Goal: Task Accomplishment & Management: Manage account settings

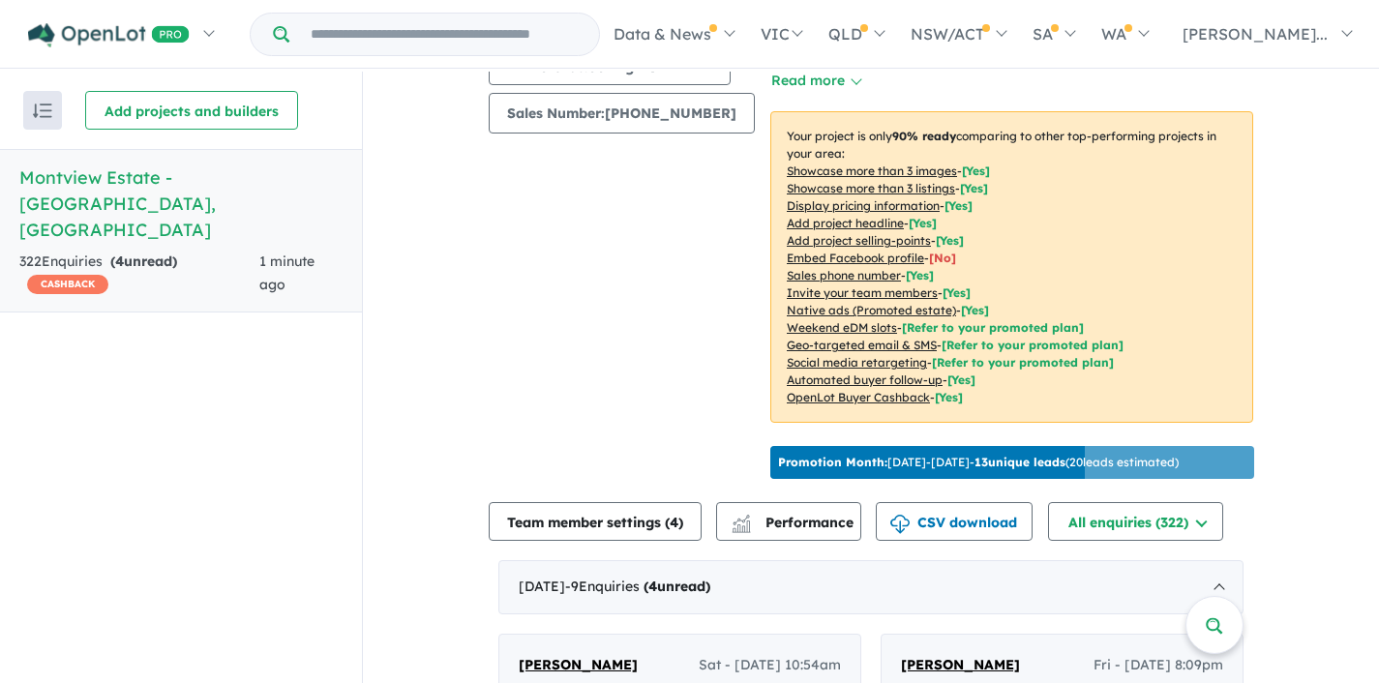
scroll to position [617, 0]
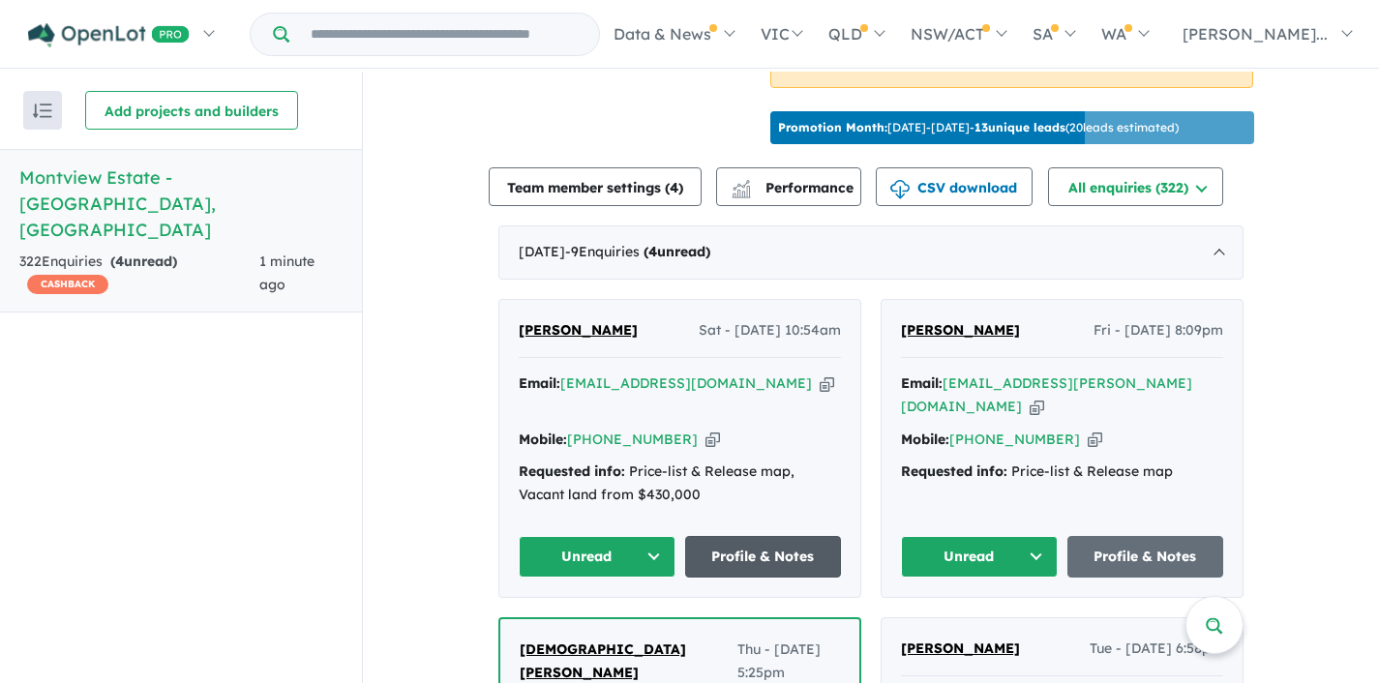
click at [747, 536] on link "Profile & Notes" at bounding box center [763, 557] width 157 height 42
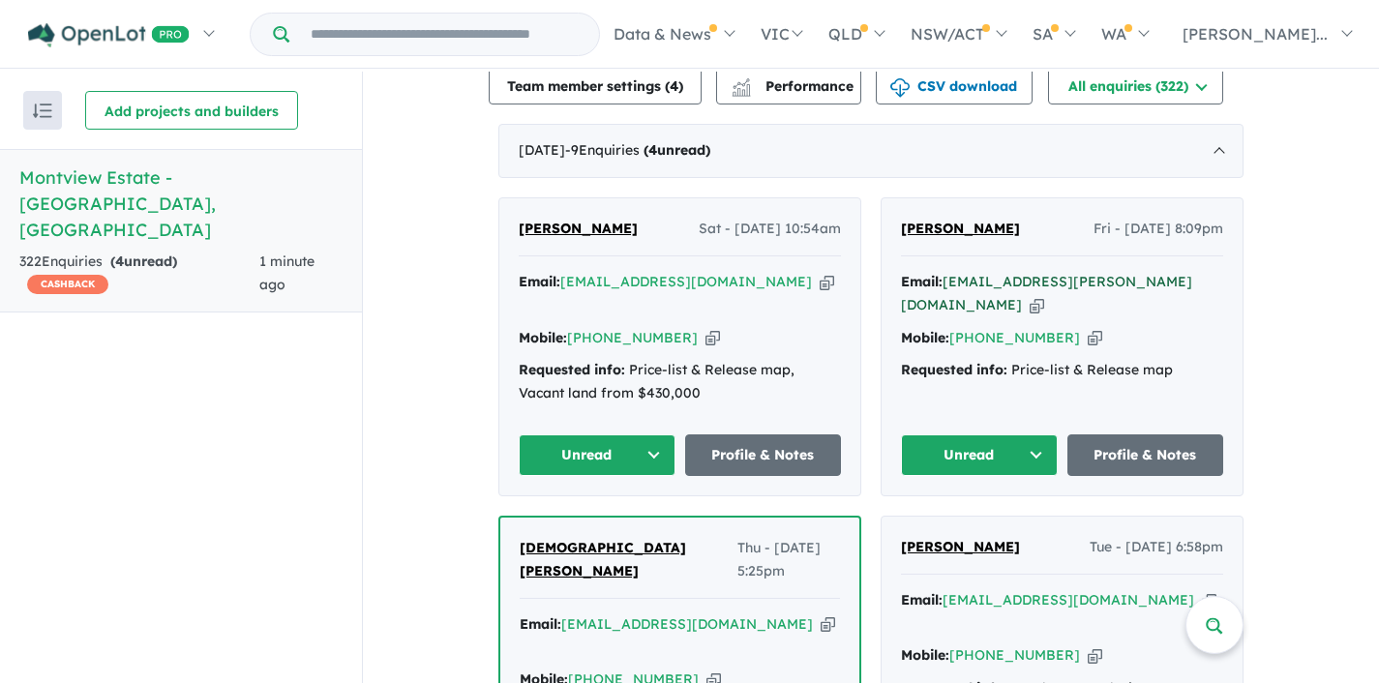
scroll to position [742, 0]
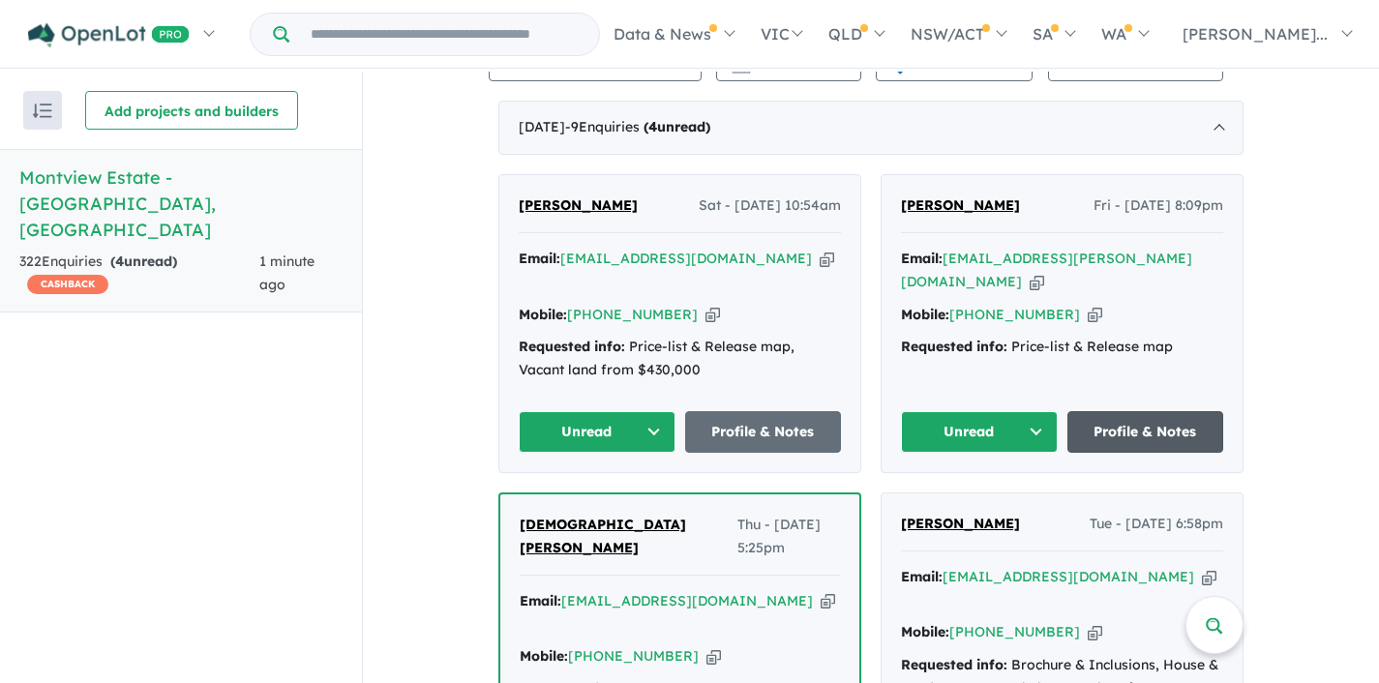
click at [1133, 411] on link "Profile & Notes" at bounding box center [1145, 432] width 157 height 42
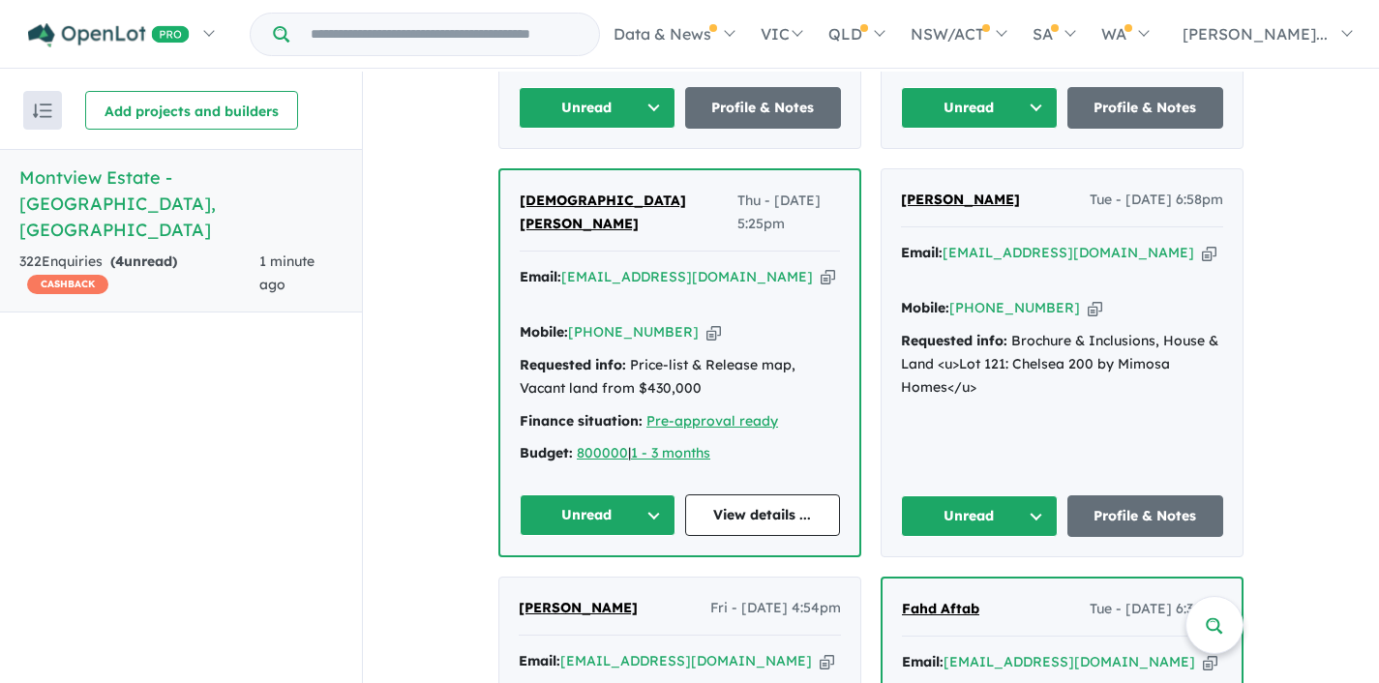
scroll to position [1064, 0]
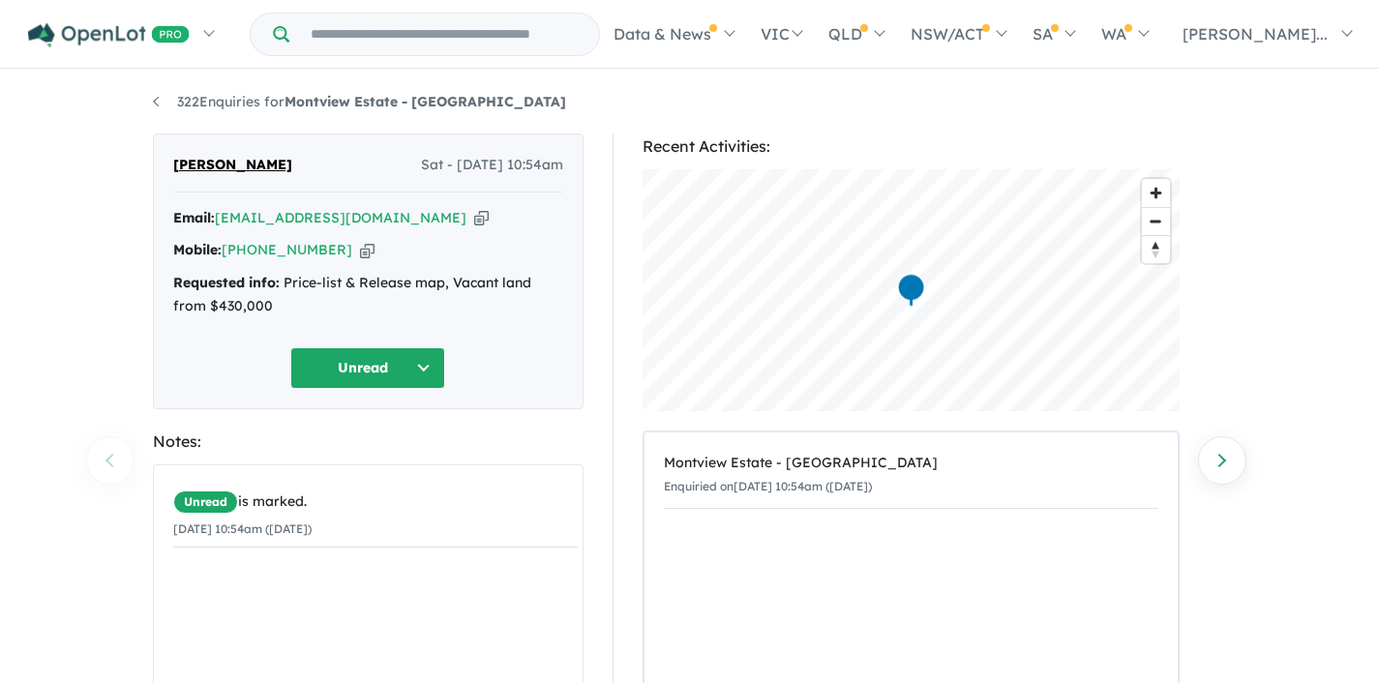
click at [428, 363] on button "Unread" at bounding box center [367, 368] width 155 height 42
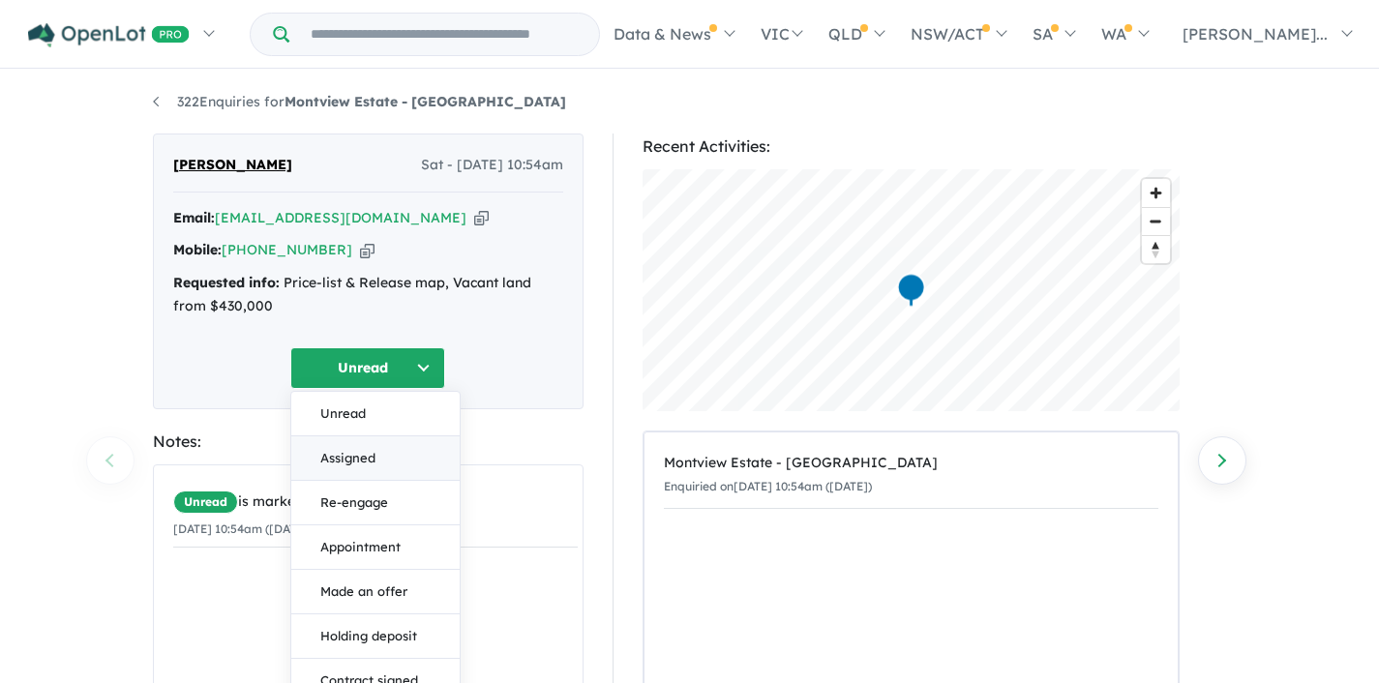
click at [364, 460] on button "Assigned" at bounding box center [375, 458] width 168 height 45
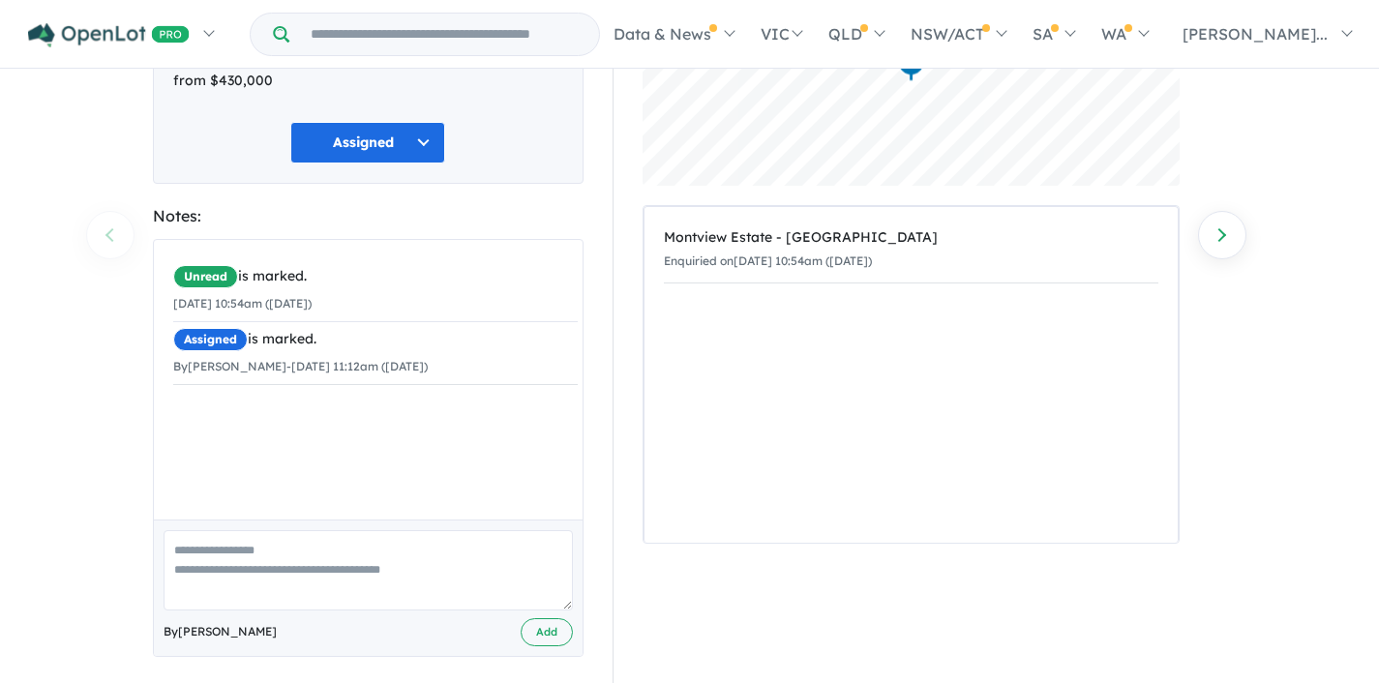
scroll to position [238, 0]
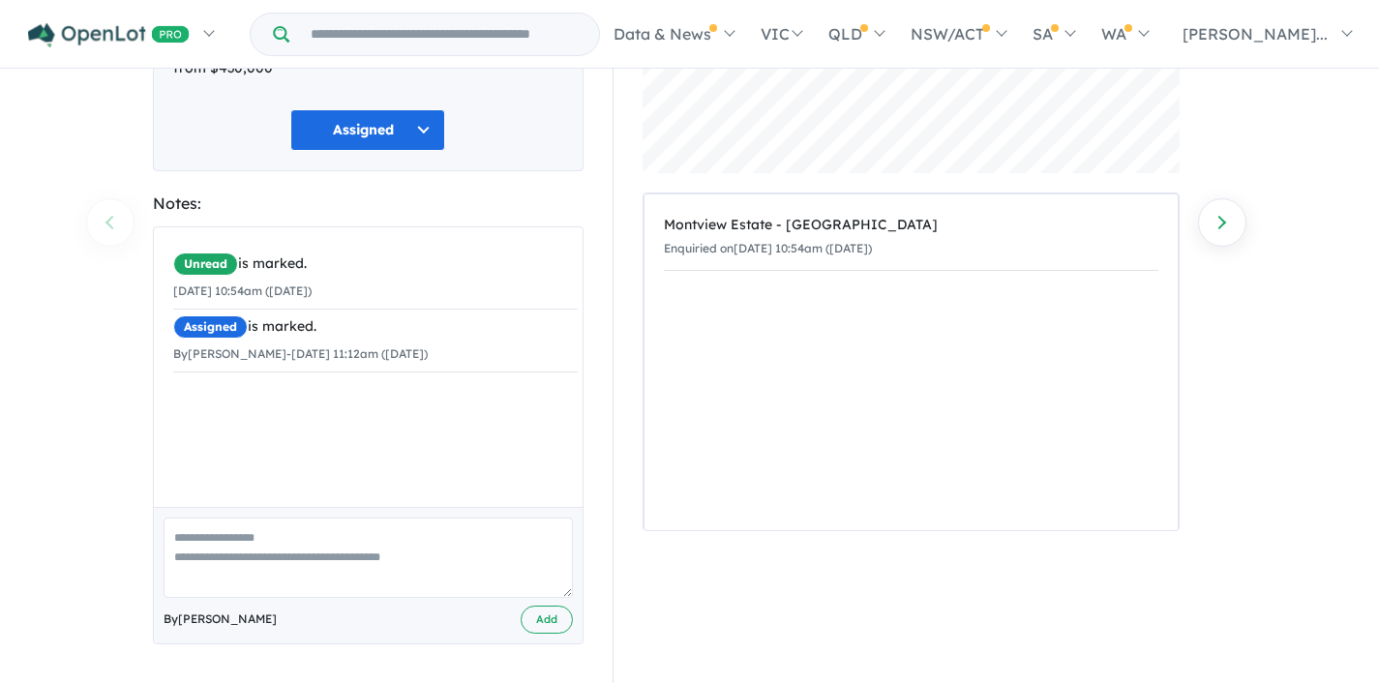
click at [256, 534] on textarea at bounding box center [368, 558] width 409 height 80
type textarea "**********"
click at [551, 618] on button "Add" at bounding box center [547, 620] width 52 height 28
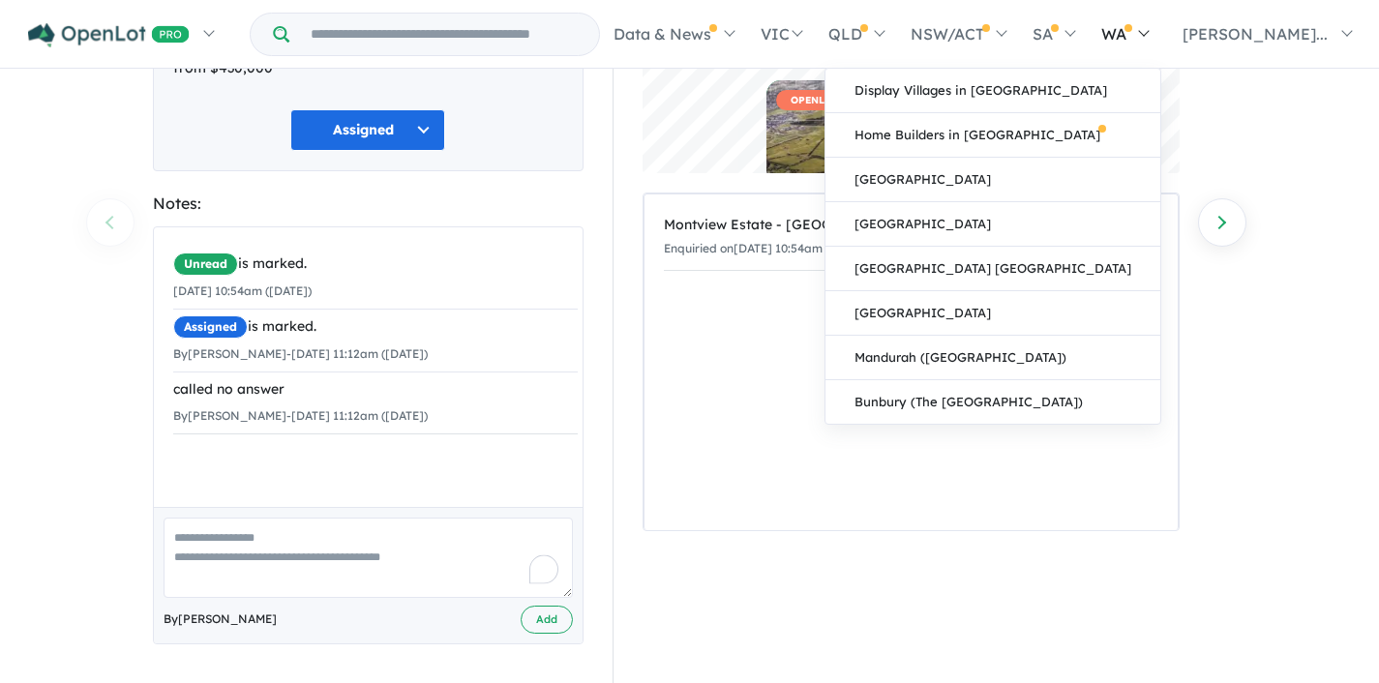
scroll to position [0, 0]
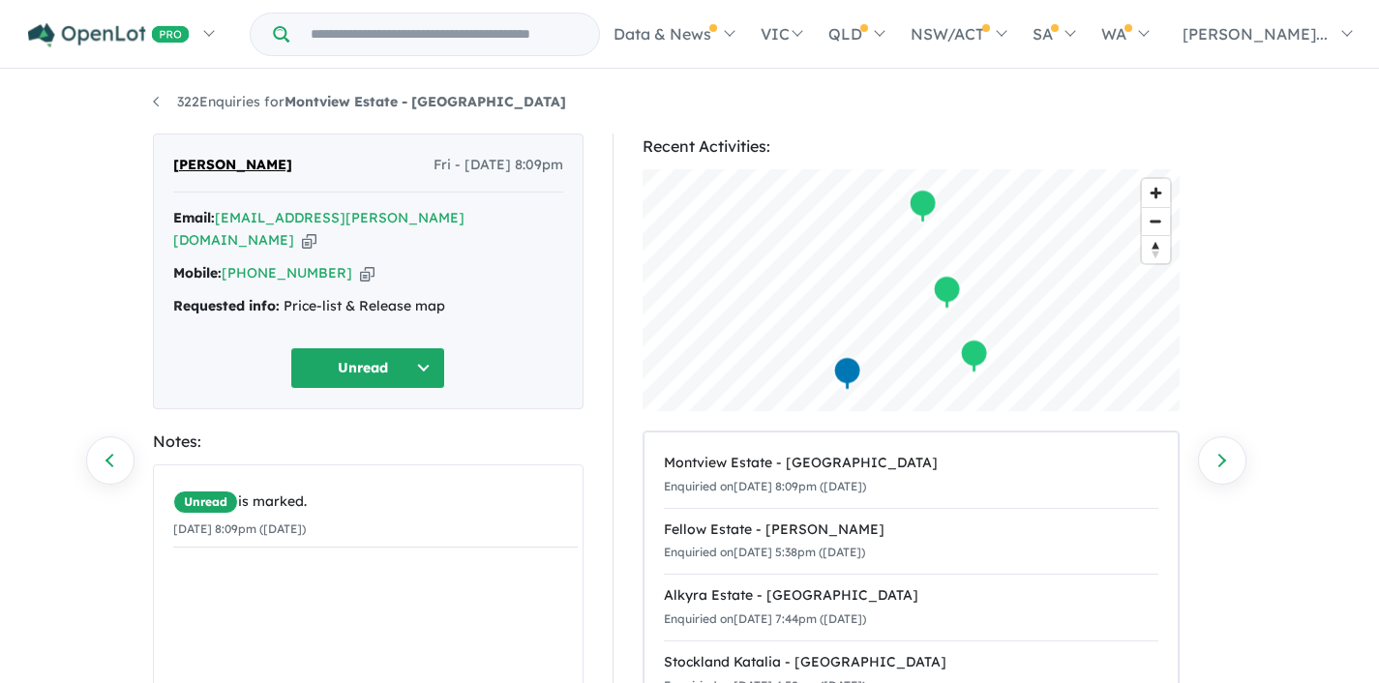
click at [433, 347] on button "Unread" at bounding box center [367, 368] width 155 height 42
click at [356, 436] on button "Assigned" at bounding box center [375, 458] width 168 height 45
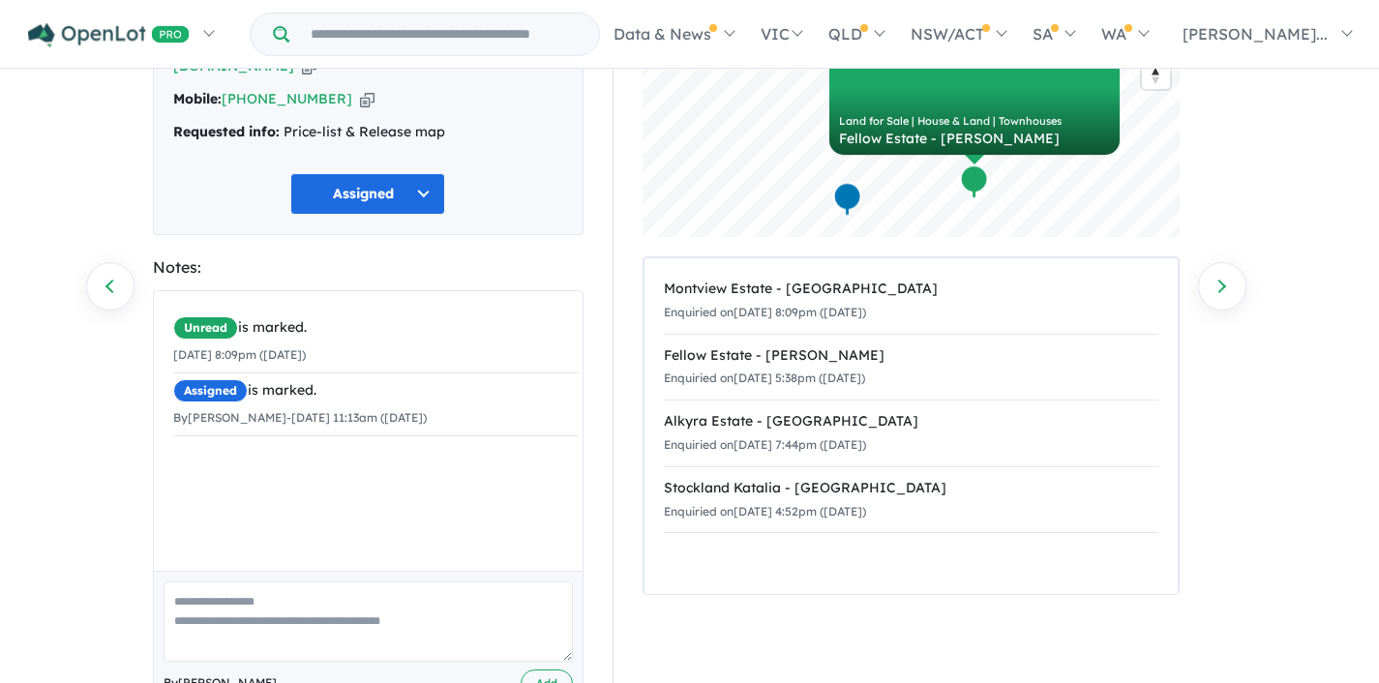
scroll to position [178, 0]
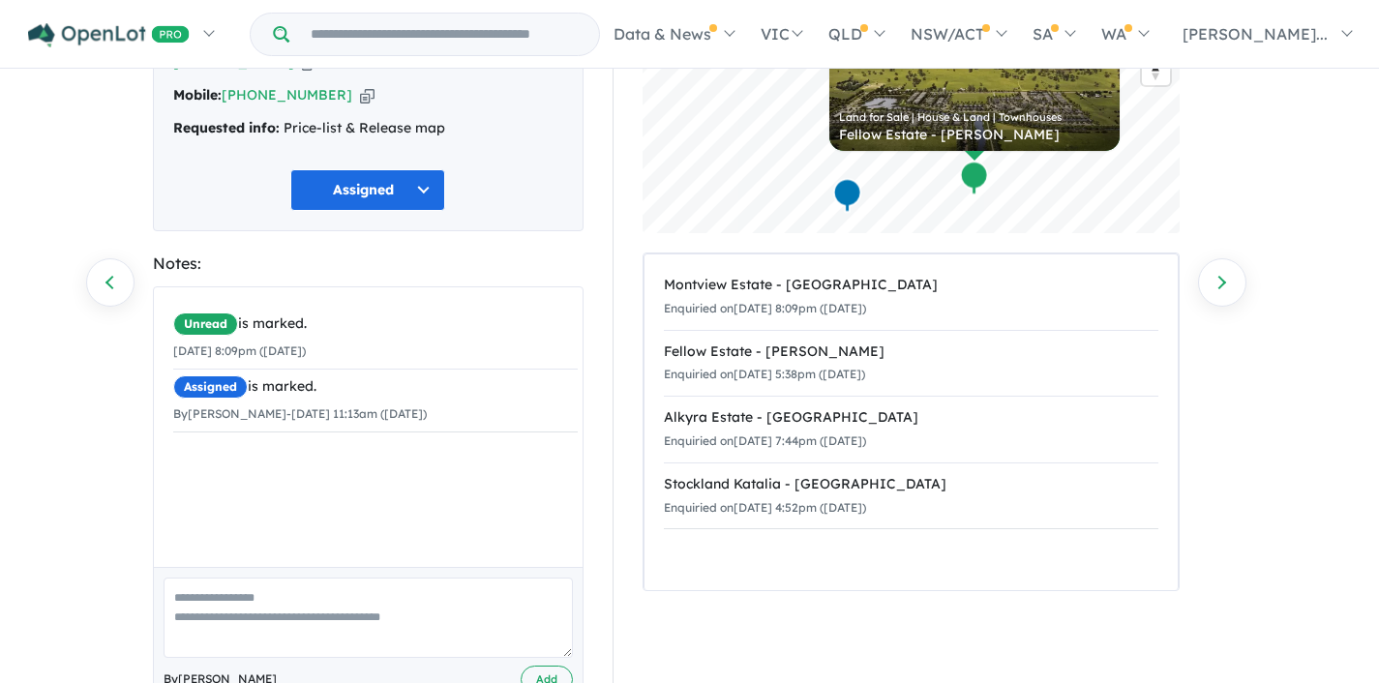
click at [347, 598] on textarea at bounding box center [368, 618] width 409 height 80
type textarea "**********"
click at [556, 666] on button "Add" at bounding box center [547, 680] width 52 height 28
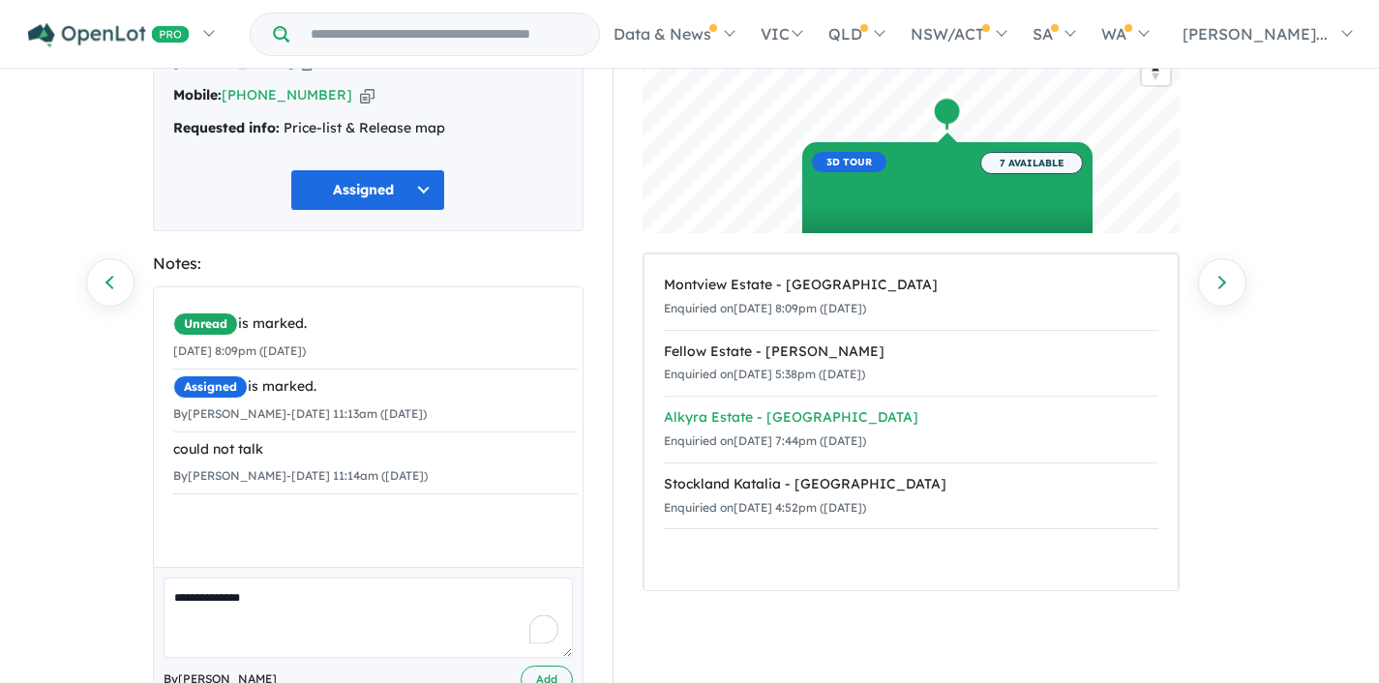
scroll to position [0, 0]
